Goal: Find specific page/section: Find specific page/section

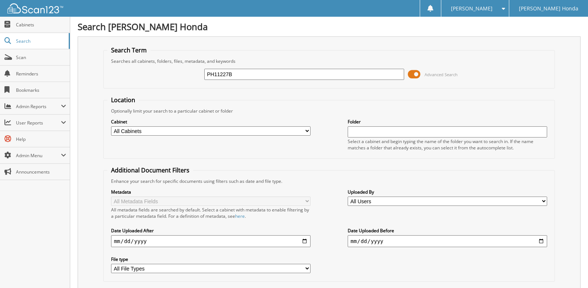
type input "PH11227B"
drag, startPoint x: 248, startPoint y: 83, endPoint x: 196, endPoint y: 80, distance: 51.7
click at [204, 80] on input "PH11227B" at bounding box center [304, 74] width 200 height 11
type input "SUPERSPORTS AND IMPORTS"
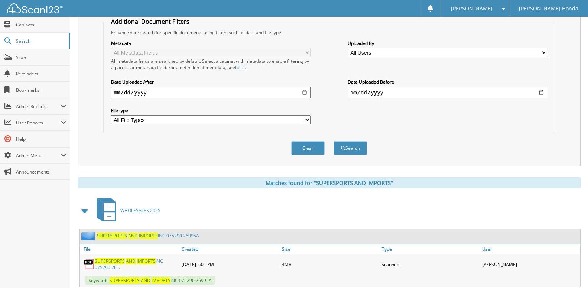
scroll to position [182, 0]
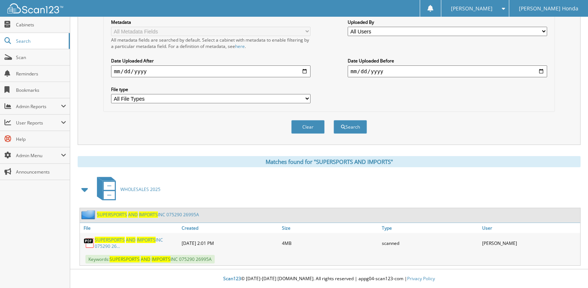
click at [159, 216] on link "SUPERSPORTS AND IMPORTS INC 075290 26995A" at bounding box center [148, 214] width 102 height 6
